Goal: Information Seeking & Learning: Learn about a topic

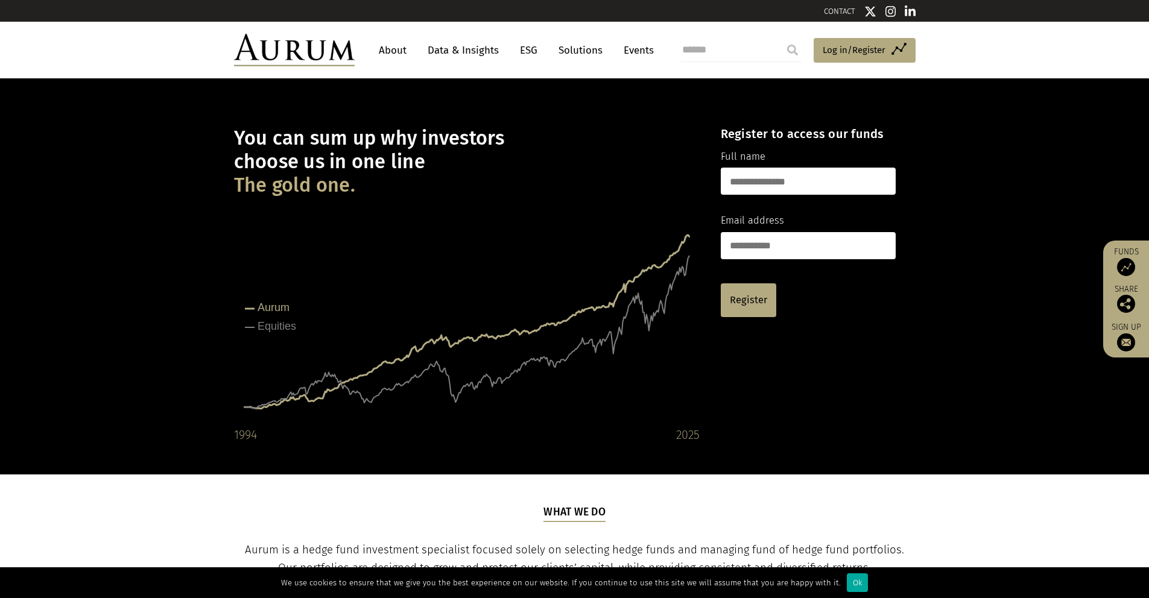
click at [418, 52] on ul "About Data & Insights ESG Solutions Events" at bounding box center [522, 50] width 299 height 22
click at [408, 48] on link "About" at bounding box center [393, 50] width 40 height 22
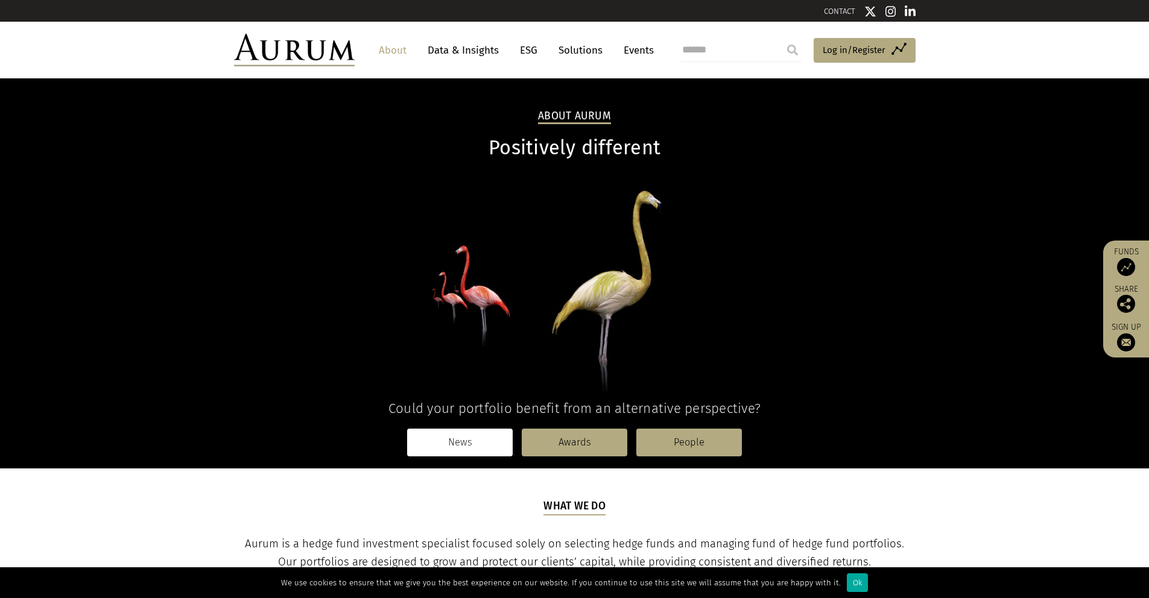
click at [507, 443] on link "News" at bounding box center [460, 443] width 106 height 28
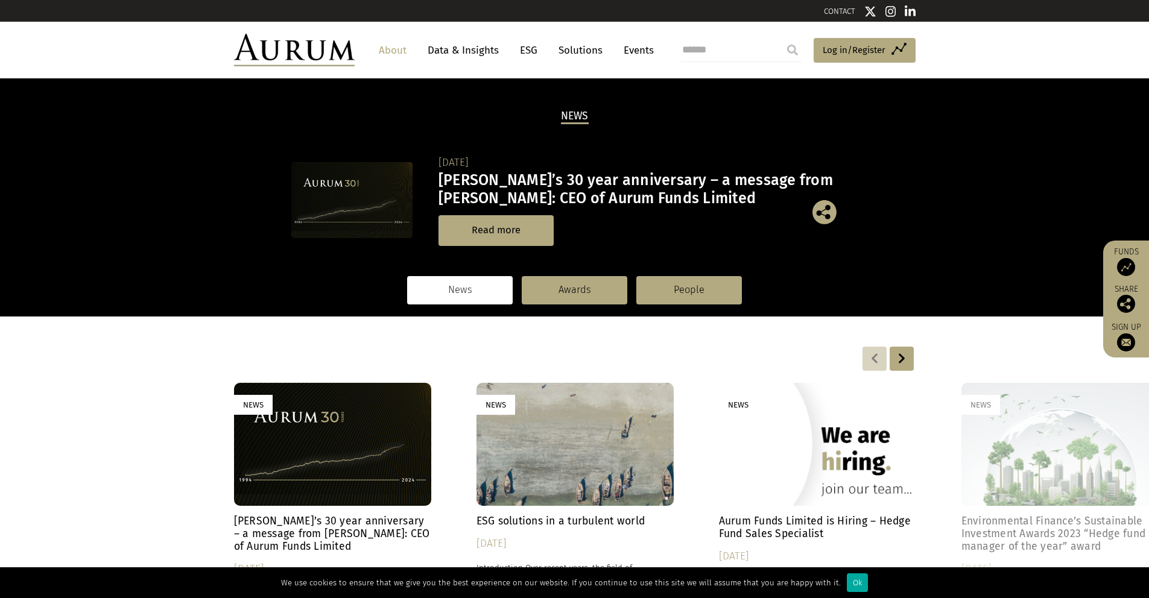
click at [684, 265] on nav "News Awards People" at bounding box center [575, 290] width 682 height 52
click at [679, 278] on link "People" at bounding box center [689, 290] width 106 height 28
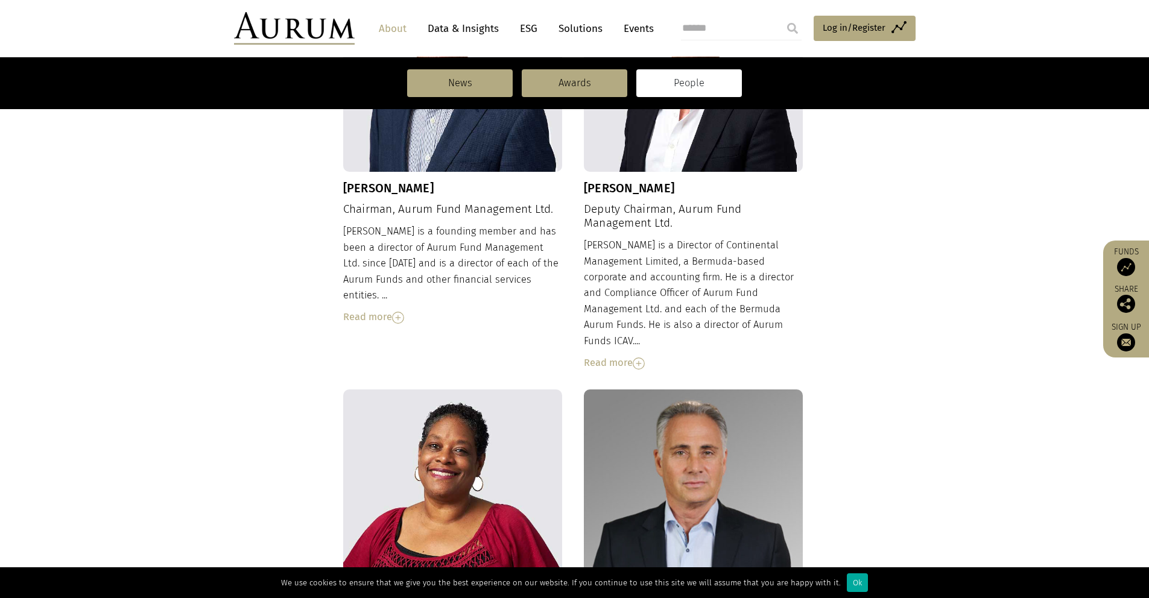
scroll to position [282, 0]
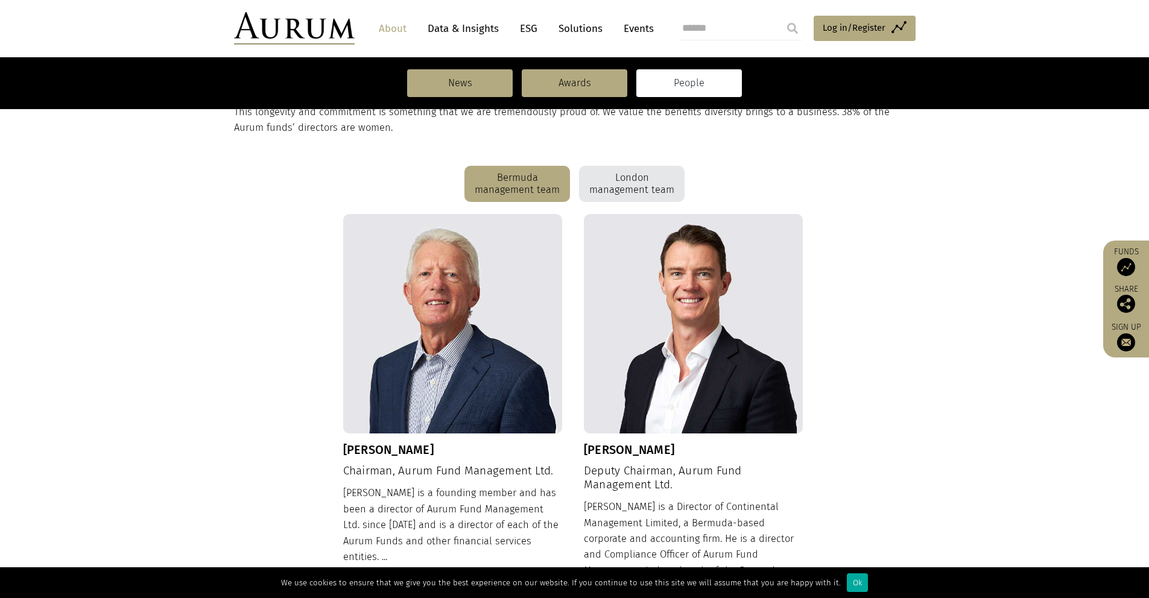
click at [431, 458] on div "Dudley Cottingham Chairman, Aurum Fund Management Ltd. Dudley is a founding mem…" at bounding box center [453, 400] width 220 height 373
click at [430, 453] on h3 "Dudley Cottingham" at bounding box center [453, 450] width 220 height 14
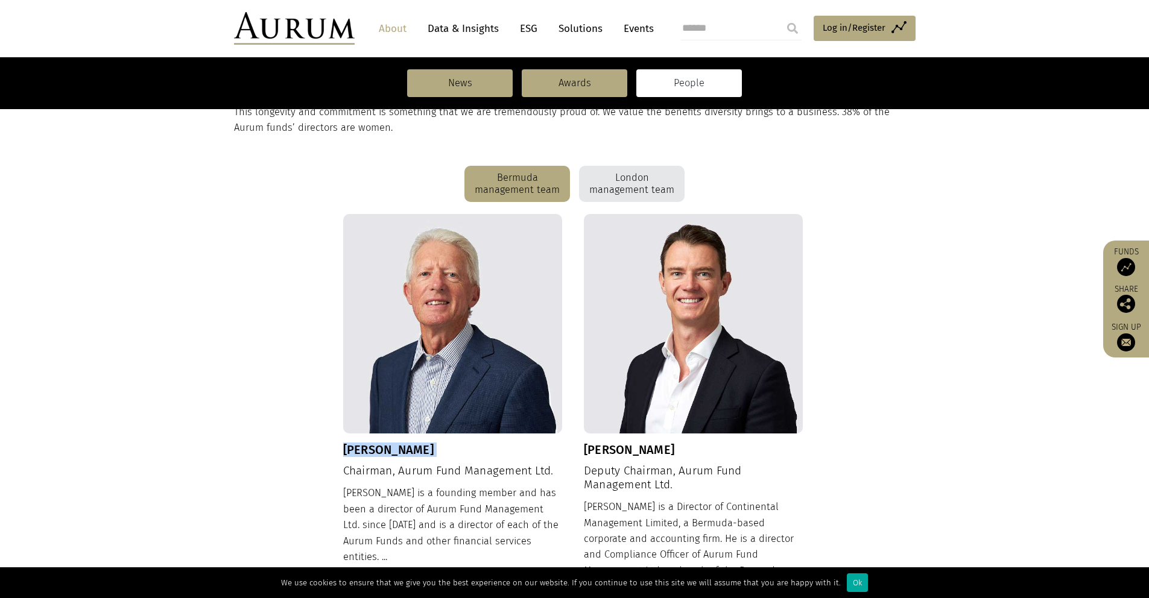
click at [430, 453] on h3 "Dudley Cottingham" at bounding box center [453, 450] width 220 height 14
click at [432, 411] on img at bounding box center [453, 324] width 220 height 220
